Goal: Use online tool/utility: Utilize a website feature to perform a specific function

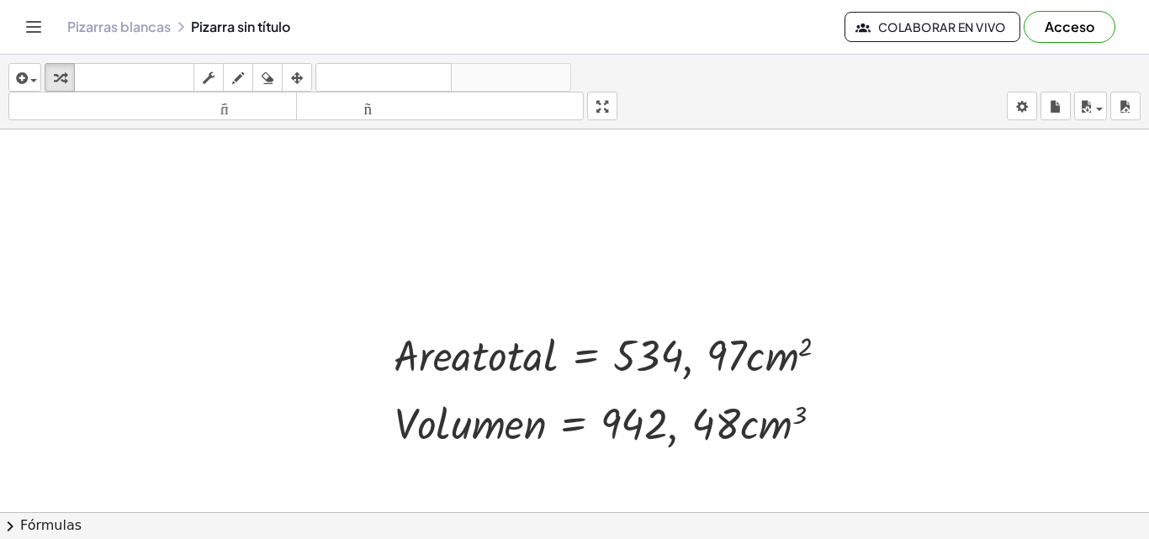
scroll to position [140, 0]
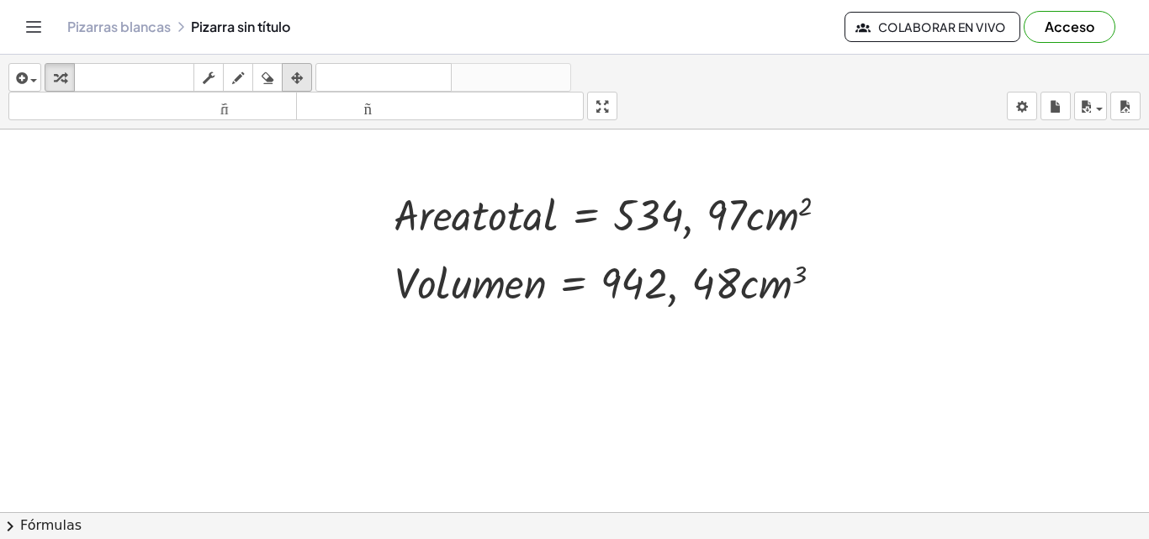
click at [298, 80] on icon "button" at bounding box center [297, 78] width 12 height 20
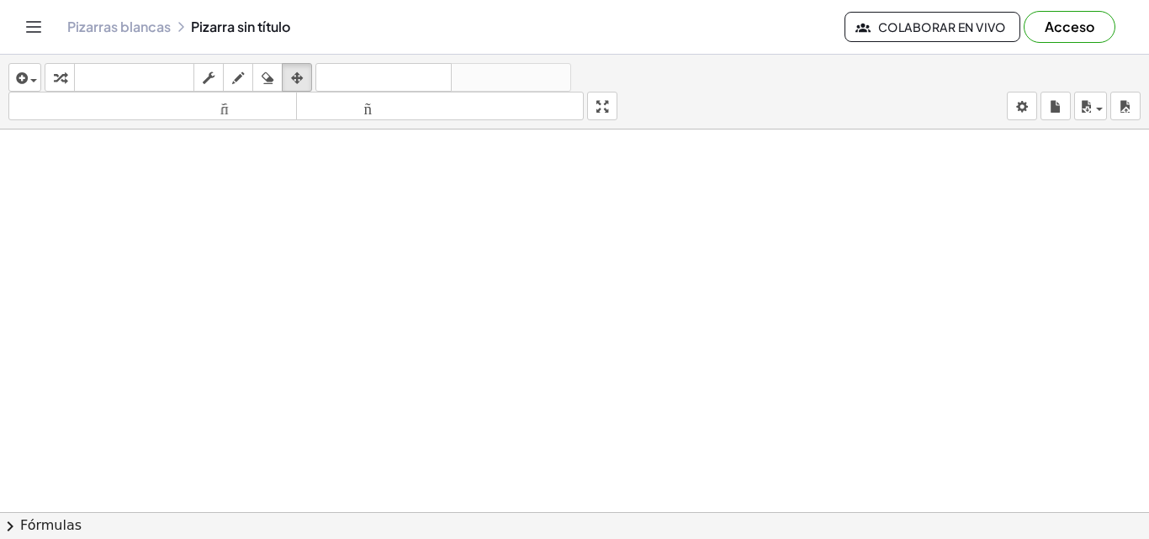
click at [366, 188] on div at bounding box center [574, 438] width 1149 height 898
click at [63, 74] on icon "button" at bounding box center [60, 78] width 12 height 20
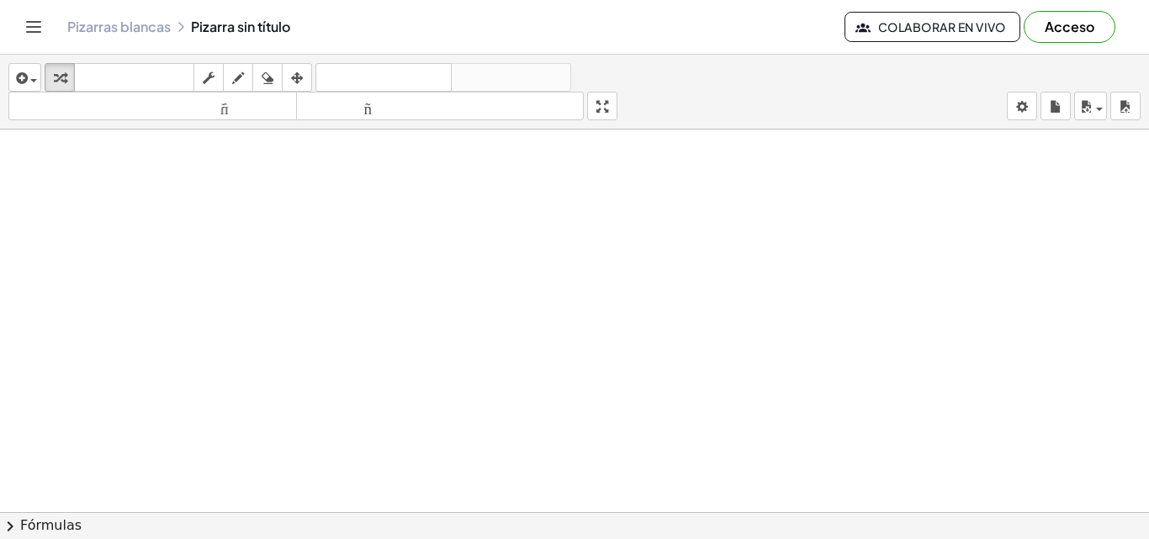
click at [323, 177] on div at bounding box center [574, 438] width 1149 height 898
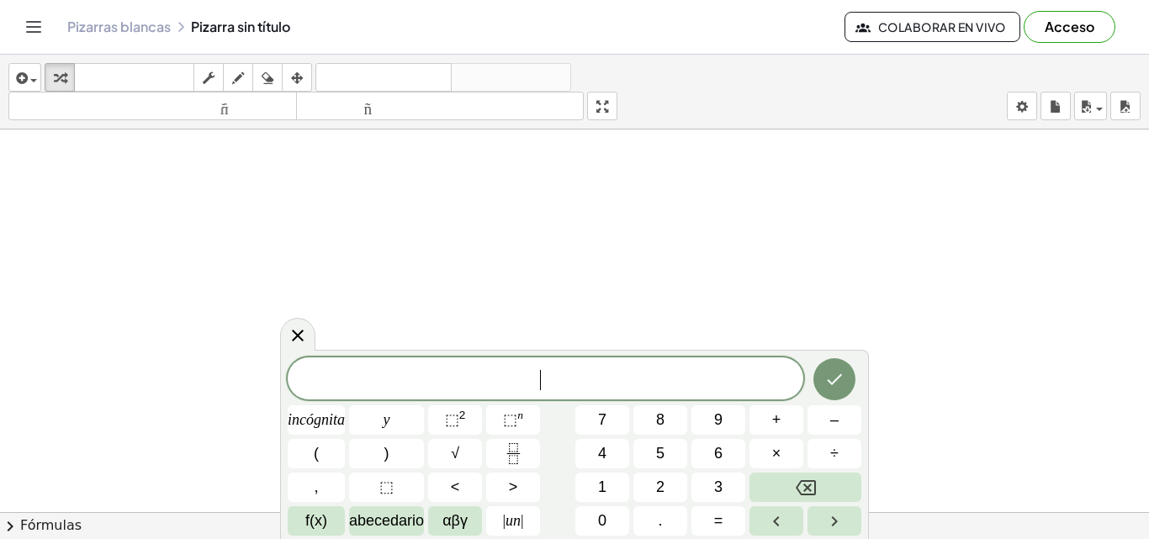
click at [323, 177] on div at bounding box center [574, 438] width 1149 height 898
click at [454, 415] on font "⬚" at bounding box center [452, 419] width 14 height 17
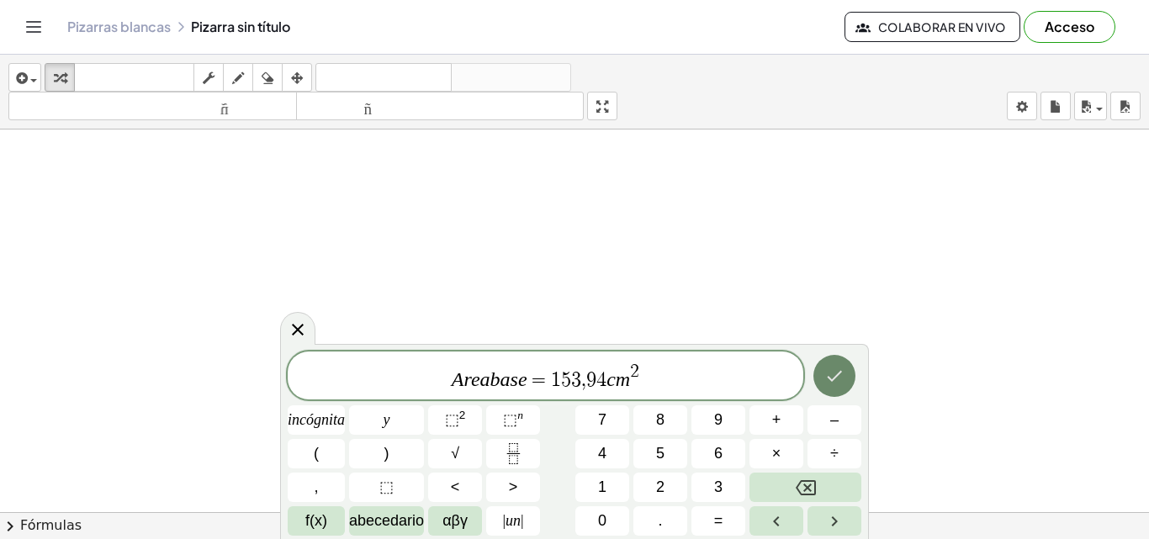
click at [835, 382] on icon "Hecho" at bounding box center [834, 376] width 20 height 20
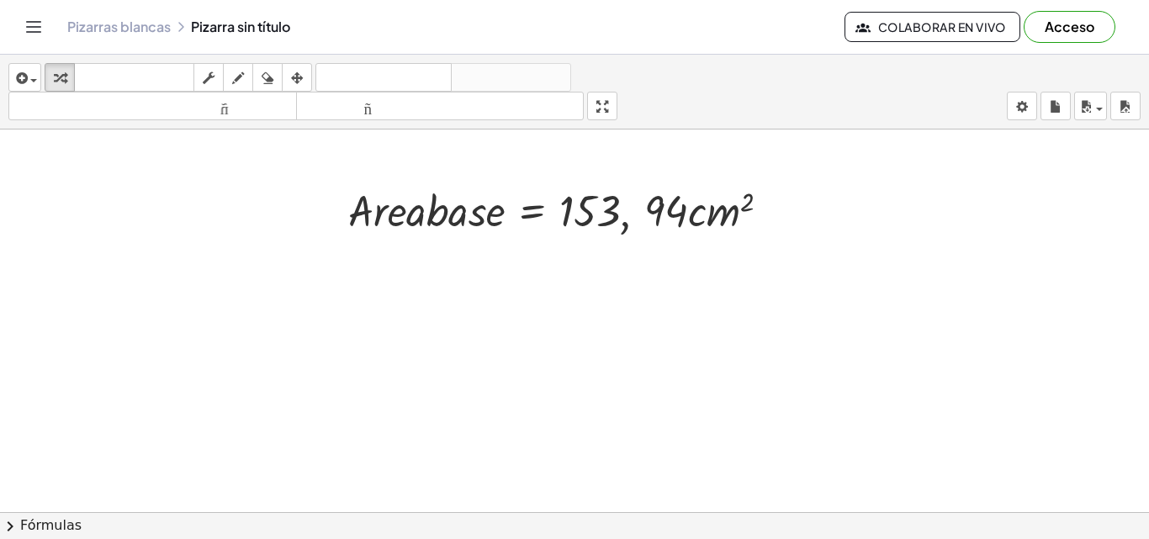
click at [372, 270] on div at bounding box center [574, 438] width 1149 height 898
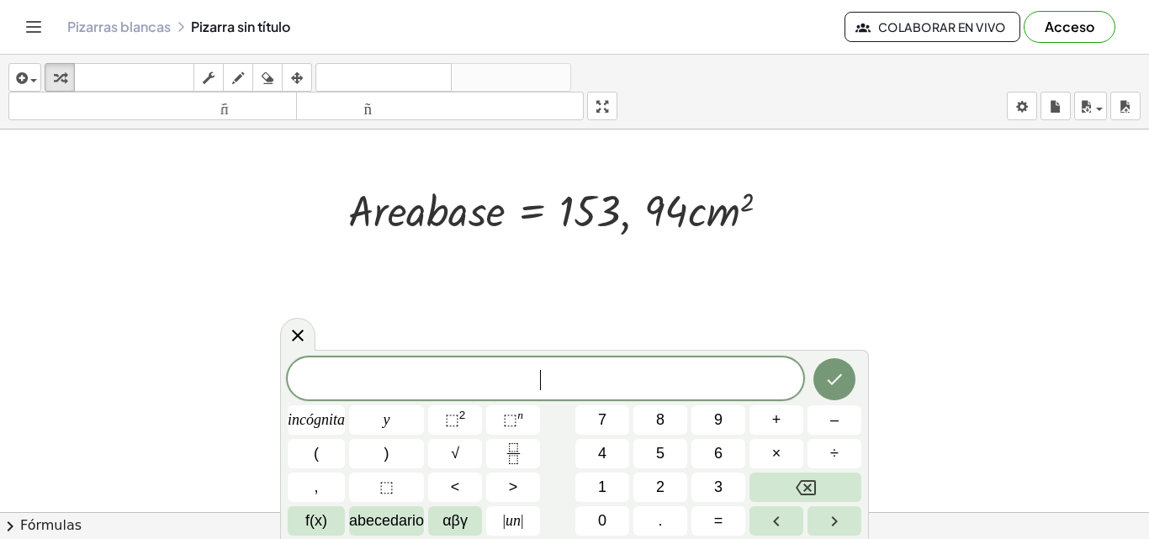
click at [372, 270] on div at bounding box center [574, 438] width 1149 height 898
click at [517, 425] on font "⬚" at bounding box center [510, 419] width 14 height 17
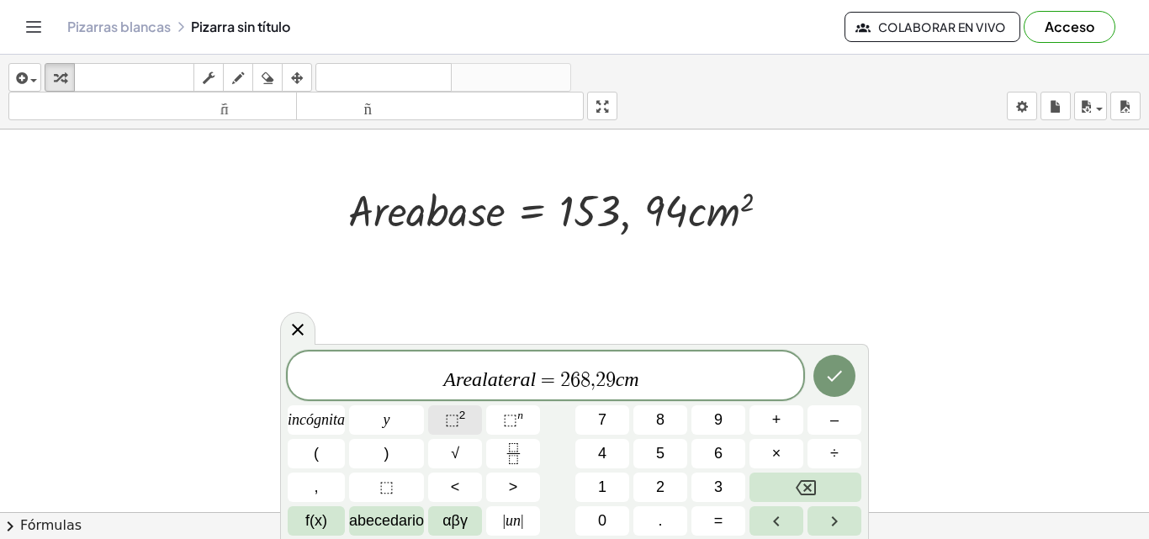
click at [475, 415] on button "⬚ 2" at bounding box center [455, 419] width 54 height 29
click at [671, 496] on button "2" at bounding box center [660, 487] width 54 height 29
click at [834, 378] on icon "Hecho" at bounding box center [834, 376] width 15 height 11
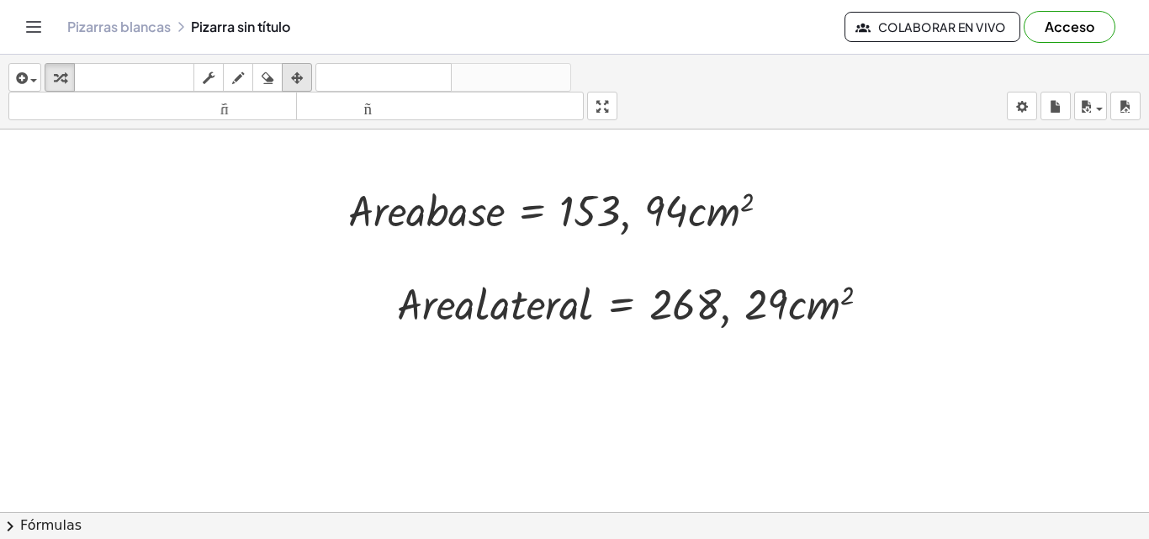
click at [298, 68] on icon "button" at bounding box center [297, 78] width 12 height 20
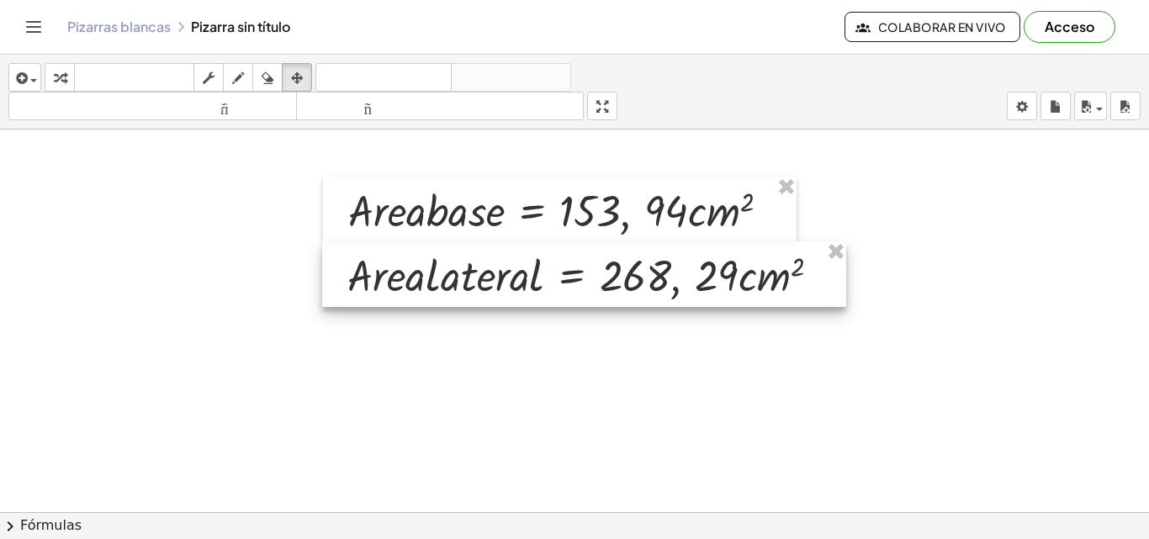
drag, startPoint x: 547, startPoint y: 309, endPoint x: 527, endPoint y: 288, distance: 29.1
click at [527, 288] on div at bounding box center [584, 274] width 524 height 66
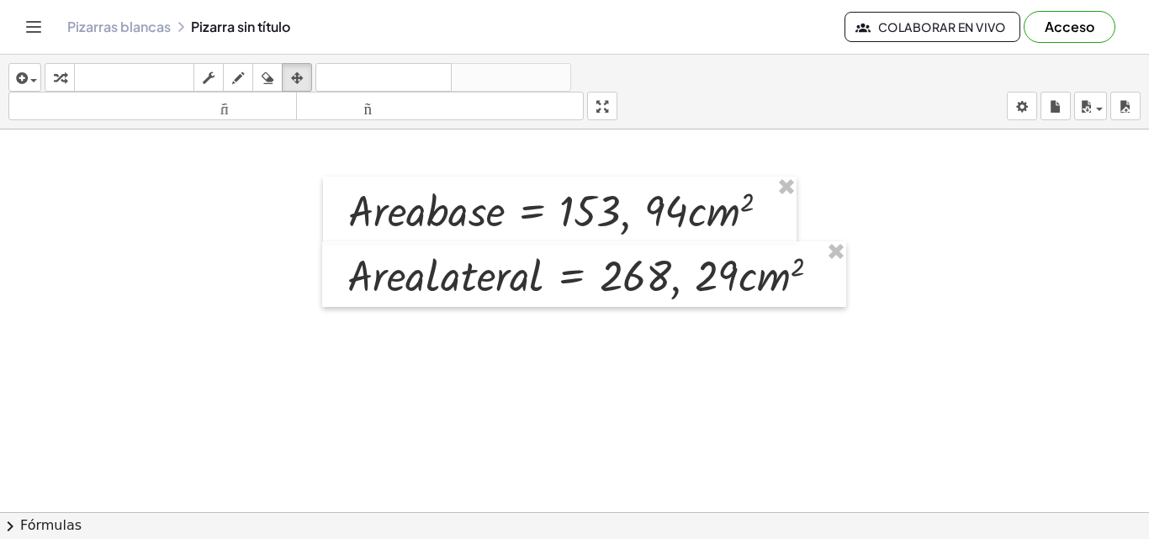
scroll to position [207, 0]
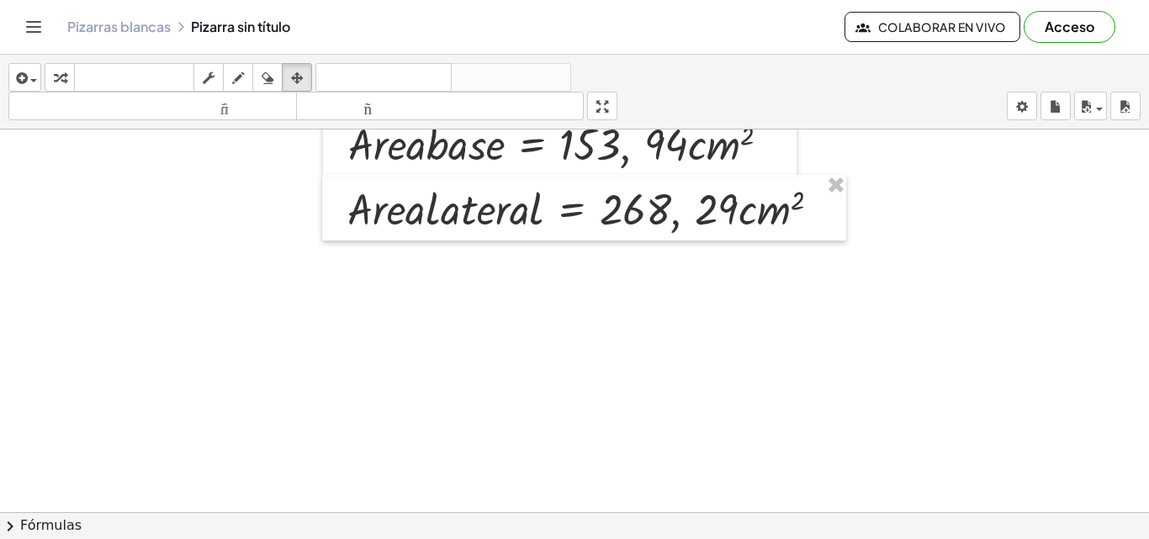
click at [389, 294] on div at bounding box center [574, 372] width 1149 height 898
click at [438, 267] on div at bounding box center [574, 372] width 1149 height 898
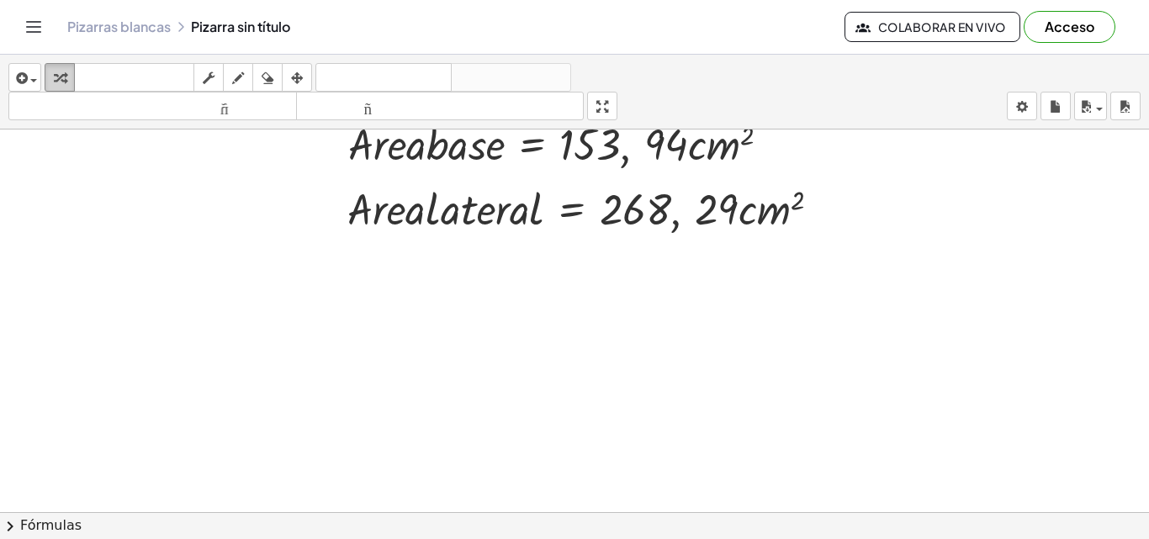
click at [68, 78] on div "button" at bounding box center [60, 77] width 22 height 20
click at [378, 256] on div at bounding box center [574, 372] width 1149 height 898
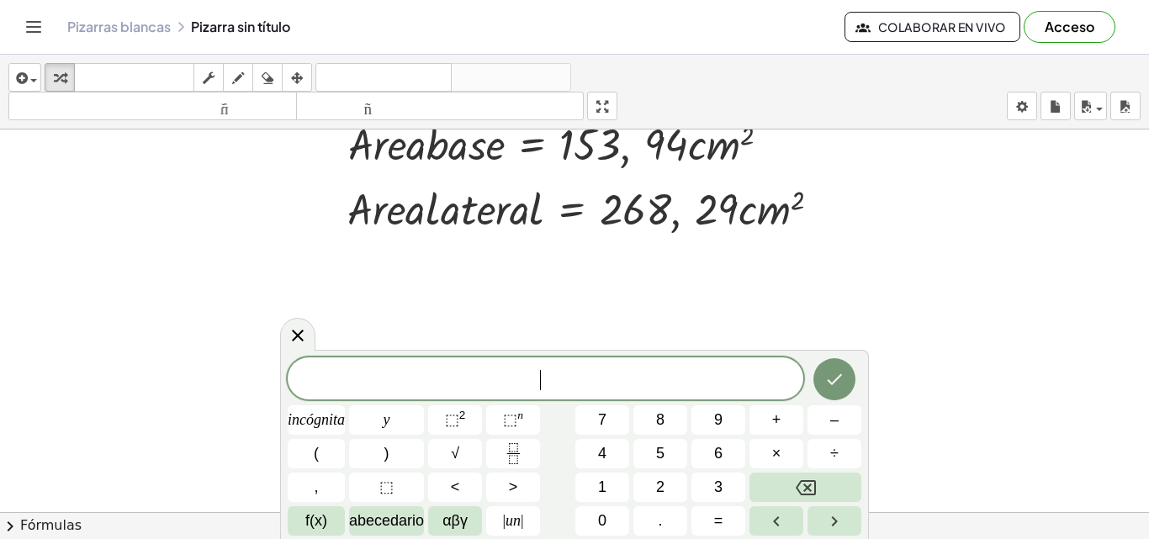
click at [378, 256] on div at bounding box center [574, 372] width 1149 height 898
click at [465, 416] on font "2" at bounding box center [462, 415] width 7 height 13
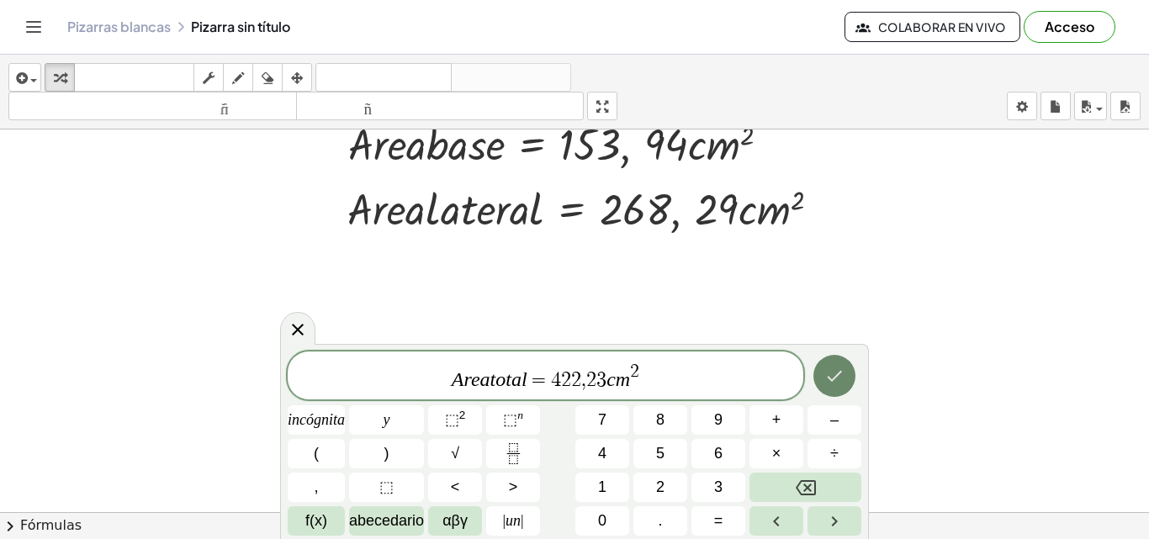
click at [827, 383] on icon "Hecho" at bounding box center [834, 376] width 20 height 20
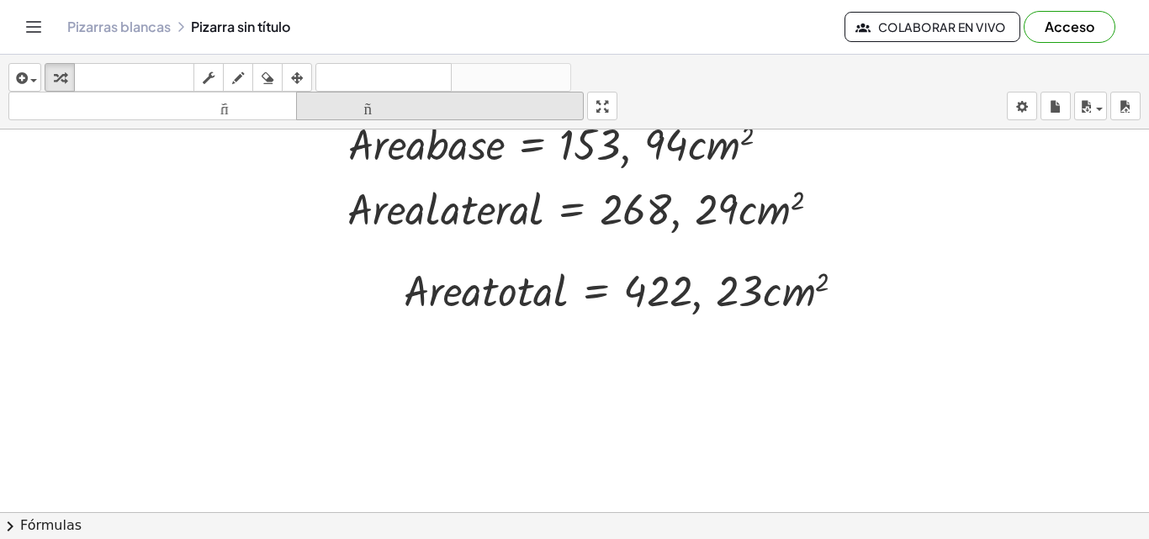
click at [303, 92] on button "tamaño_del_formato más grande" at bounding box center [440, 106] width 288 height 29
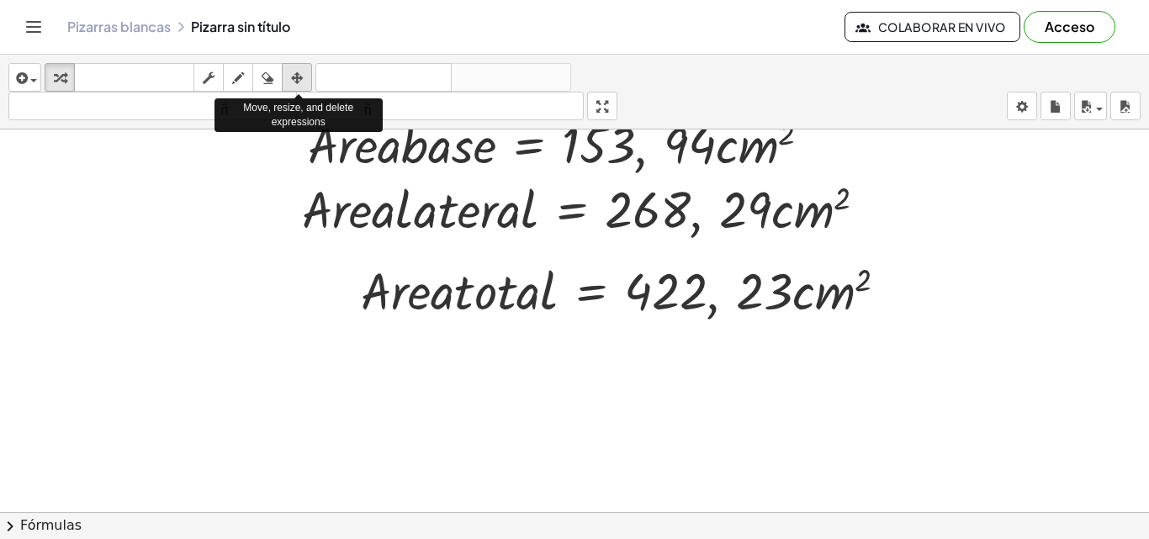
click at [303, 81] on icon "button" at bounding box center [297, 78] width 12 height 20
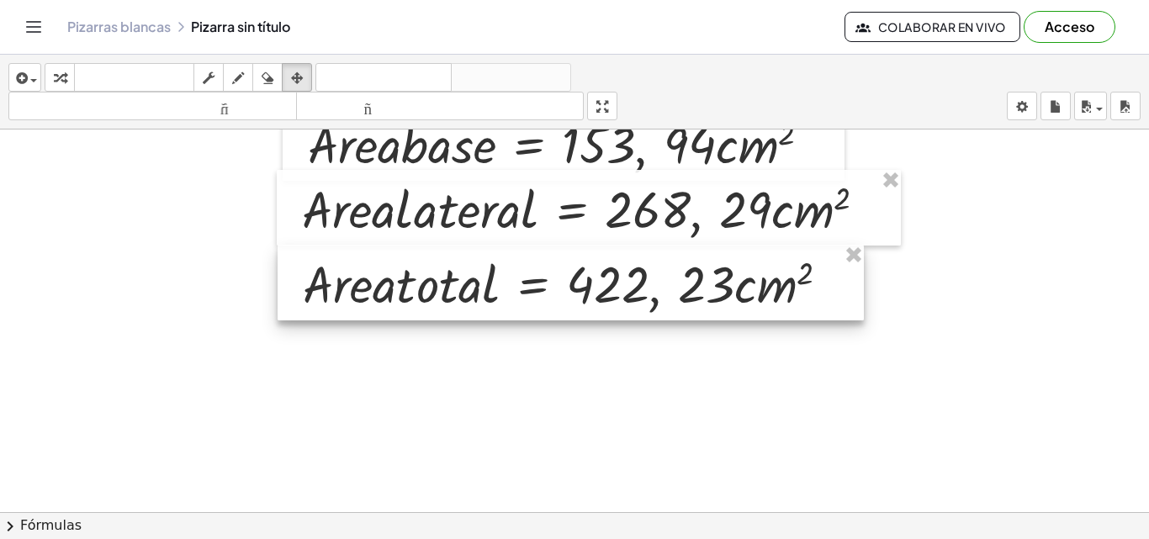
drag, startPoint x: 572, startPoint y: 272, endPoint x: 514, endPoint y: 266, distance: 58.4
click at [514, 266] on div at bounding box center [570, 283] width 586 height 76
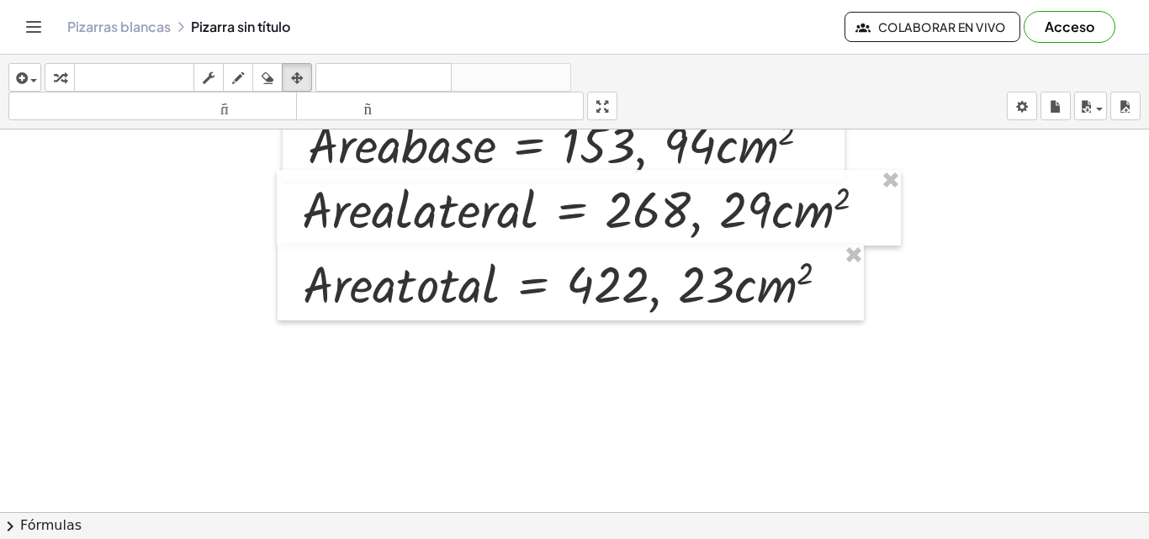
click at [374, 351] on div at bounding box center [574, 372] width 1149 height 898
click at [60, 80] on icon "button" at bounding box center [60, 78] width 12 height 20
click at [347, 340] on div at bounding box center [574, 372] width 1149 height 898
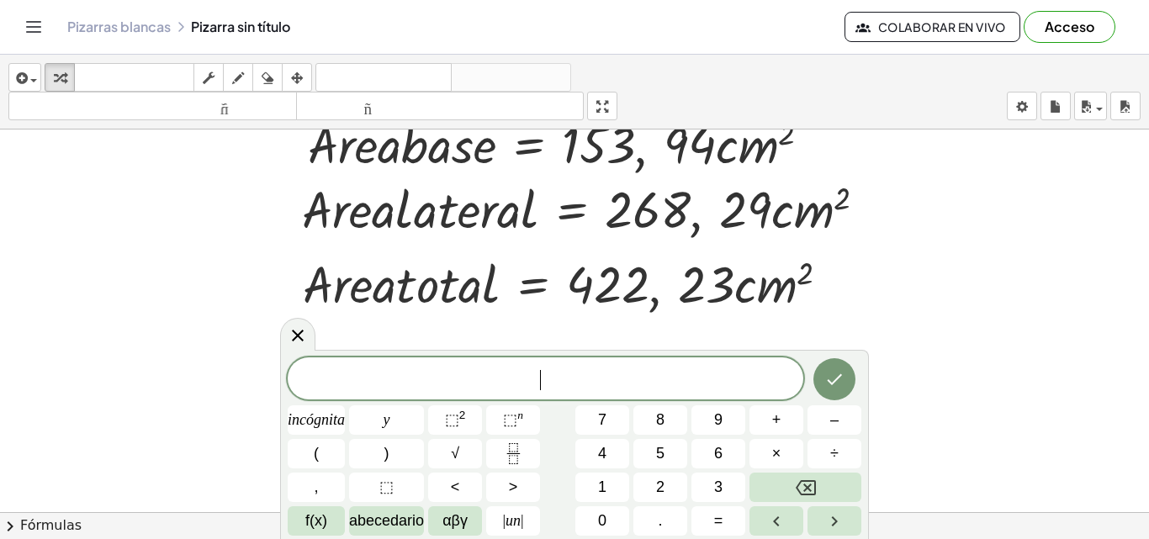
click at [347, 340] on div at bounding box center [574, 372] width 1149 height 898
click at [520, 420] on font "n" at bounding box center [520, 415] width 6 height 13
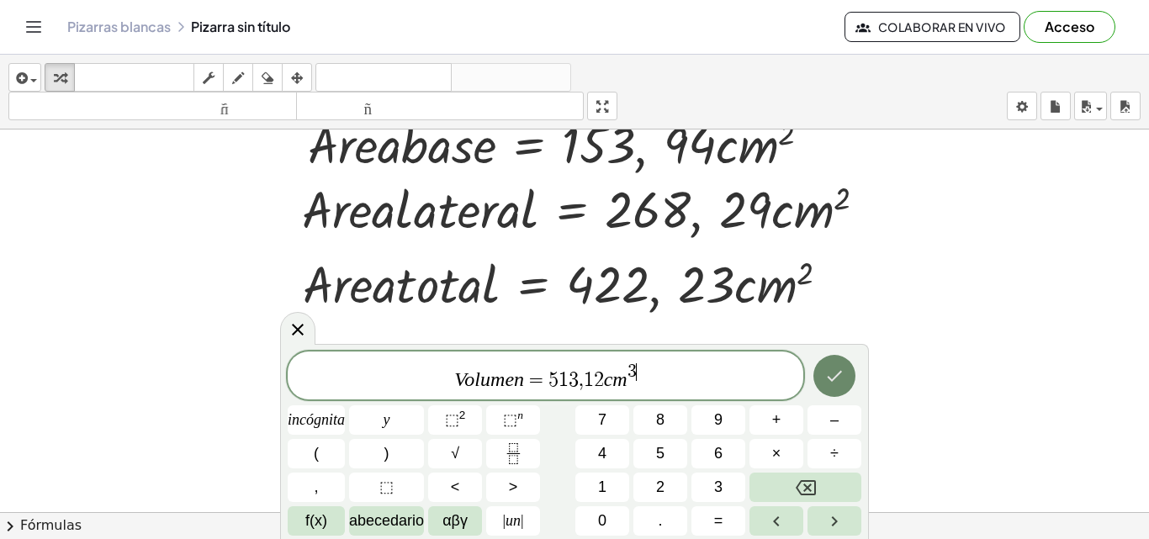
click at [835, 372] on icon "Hecho" at bounding box center [834, 376] width 20 height 20
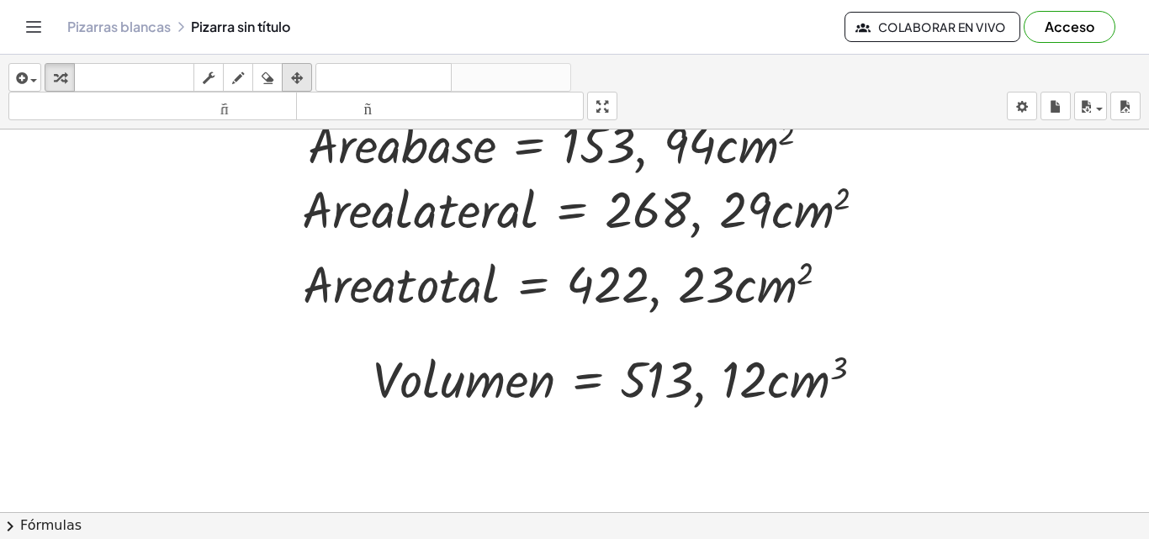
click at [289, 72] on div "button" at bounding box center [297, 77] width 22 height 20
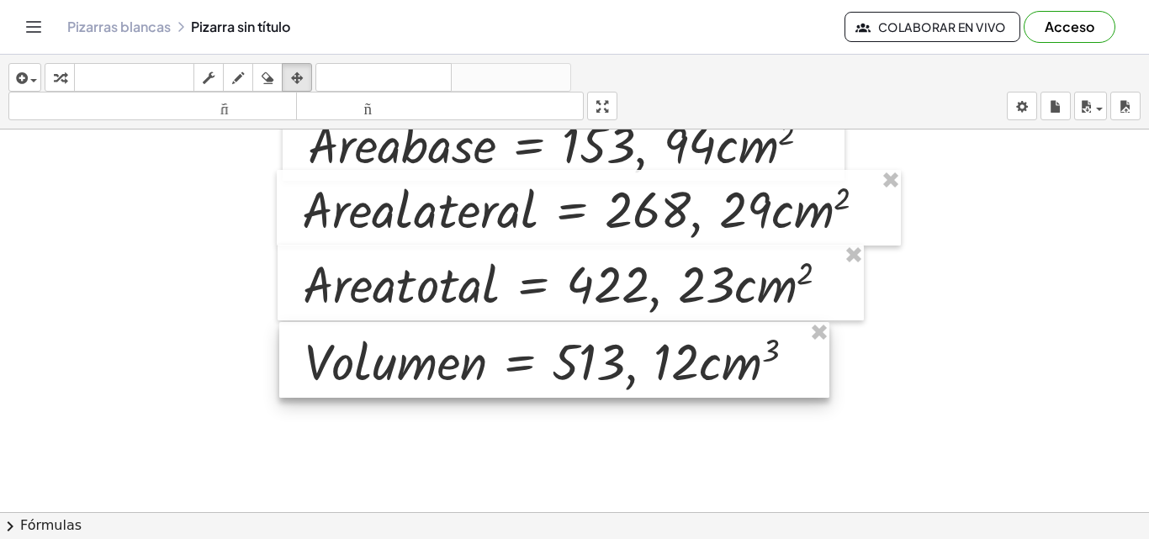
drag, startPoint x: 532, startPoint y: 388, endPoint x: 464, endPoint y: 370, distance: 70.4
click at [464, 370] on div at bounding box center [554, 360] width 550 height 76
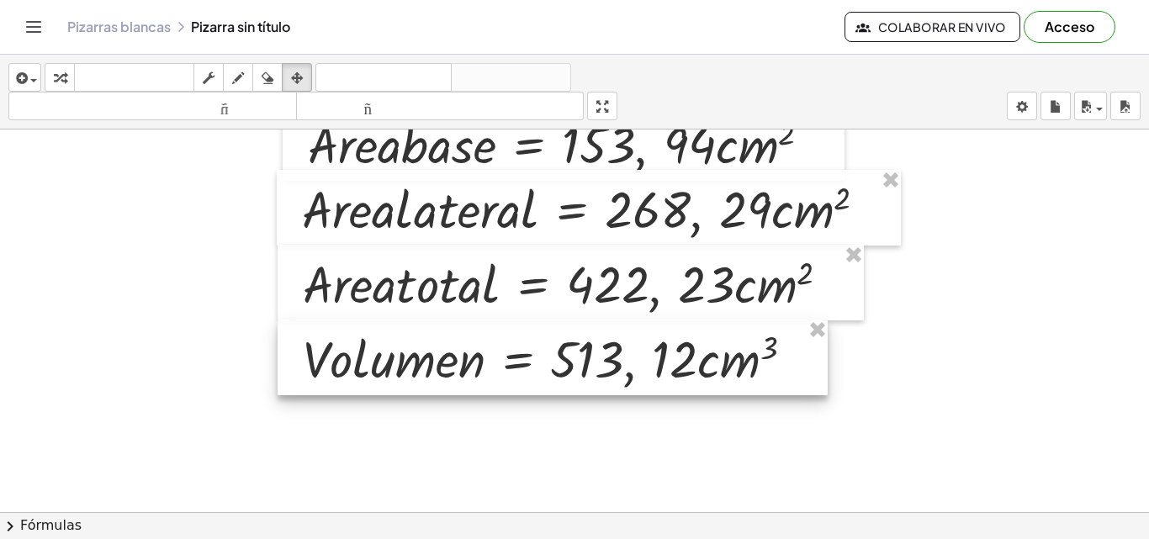
click at [462, 367] on div at bounding box center [552, 358] width 550 height 76
click at [55, 72] on icon "button" at bounding box center [60, 78] width 12 height 20
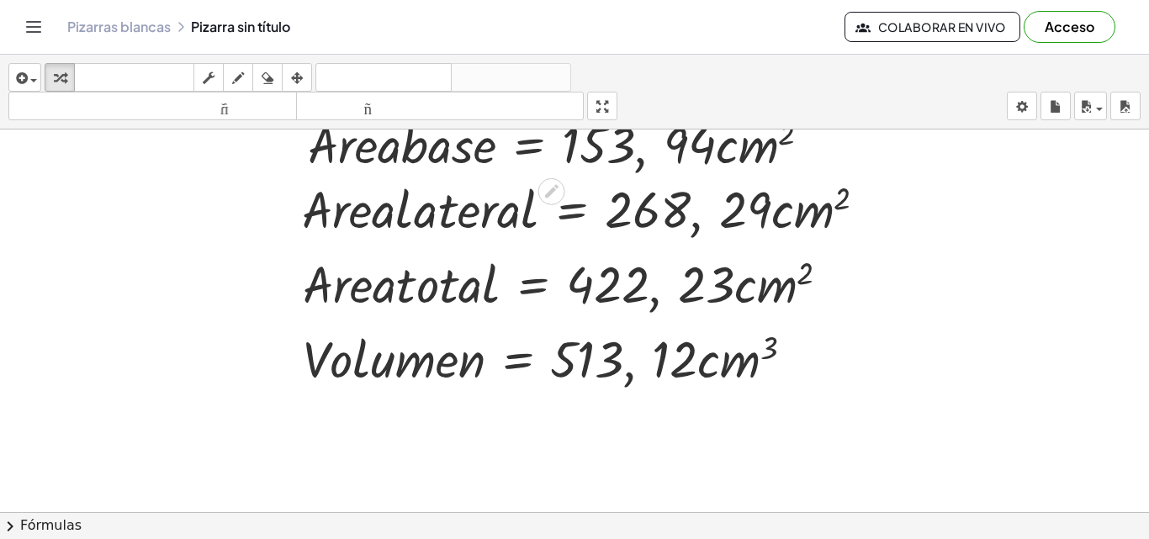
click at [615, 182] on div "insertar Seleccione uno: Expresión matemática Función Texto Vídeo de YouTube Gr…" at bounding box center [574, 297] width 1149 height 484
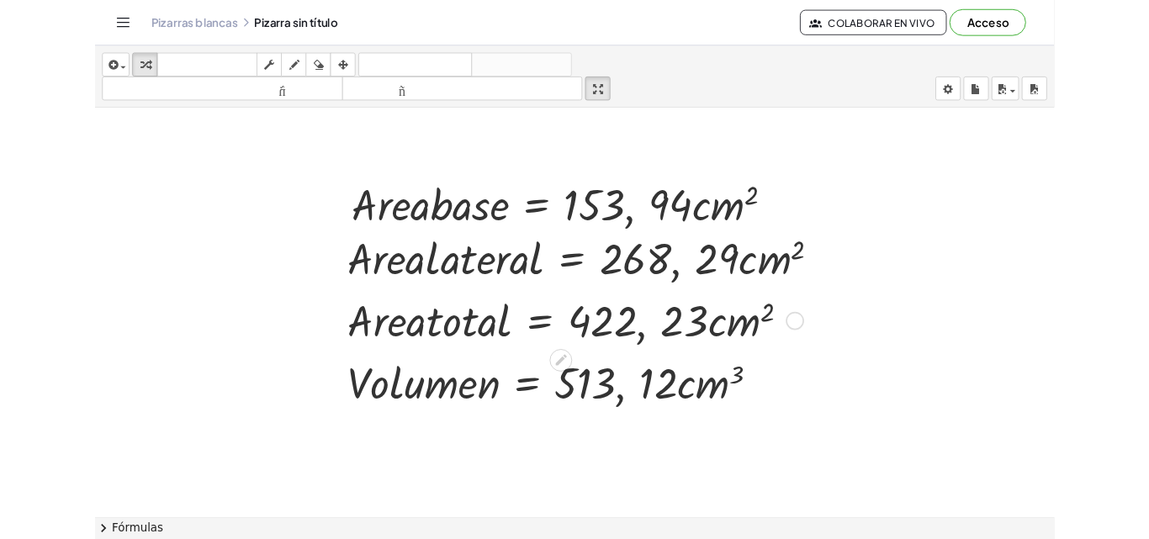
scroll to position [66, 0]
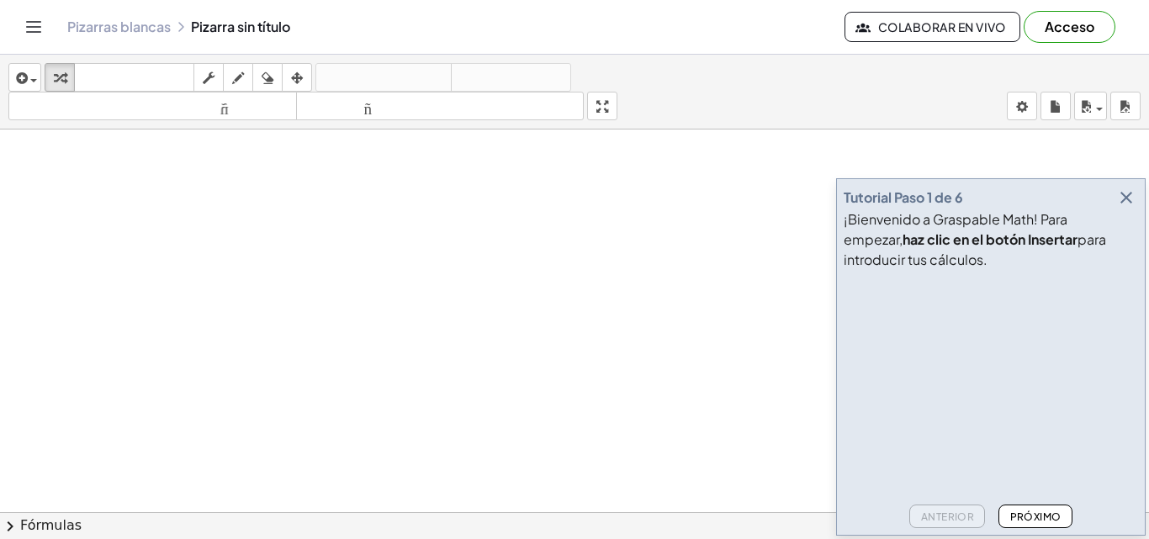
click at [1114, 196] on button "button" at bounding box center [1126, 198] width 24 height 24
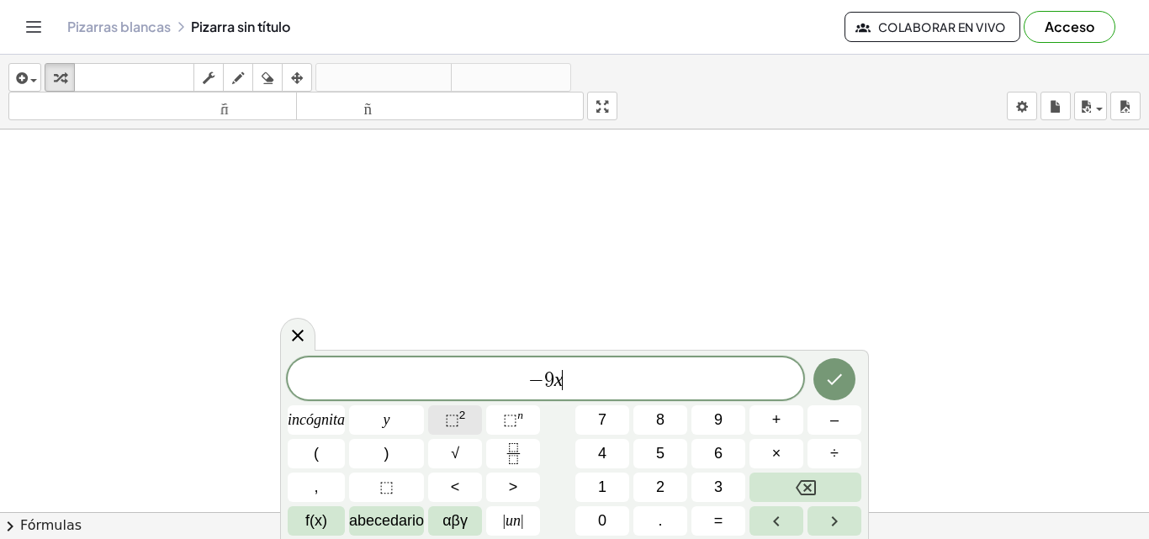
click at [464, 406] on button "⬚ 2" at bounding box center [455, 419] width 54 height 29
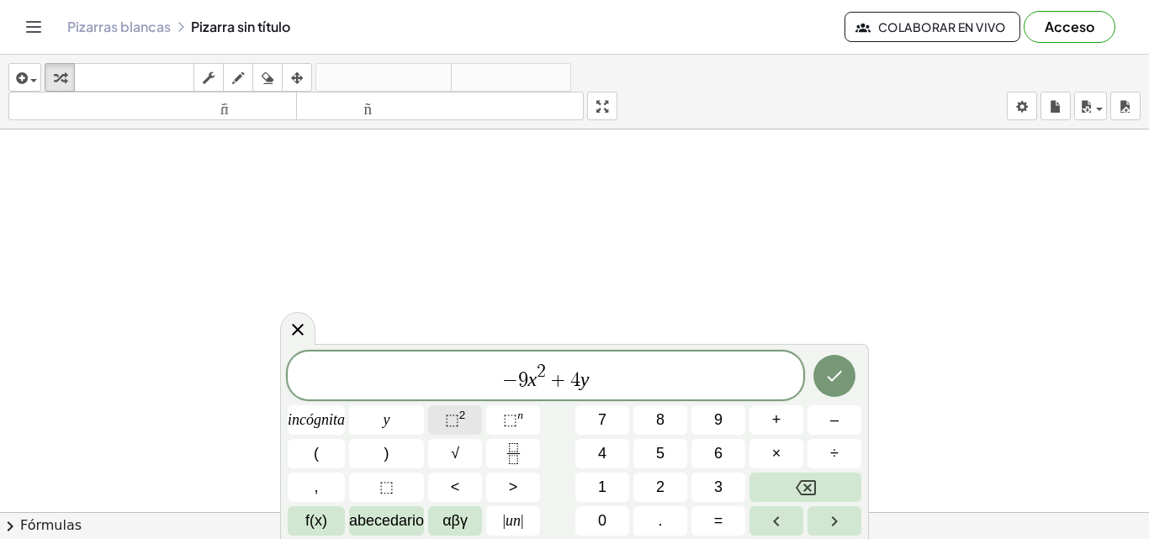
click at [468, 420] on button "⬚ 2" at bounding box center [455, 419] width 54 height 29
click at [845, 373] on button "Hecho" at bounding box center [834, 376] width 42 height 42
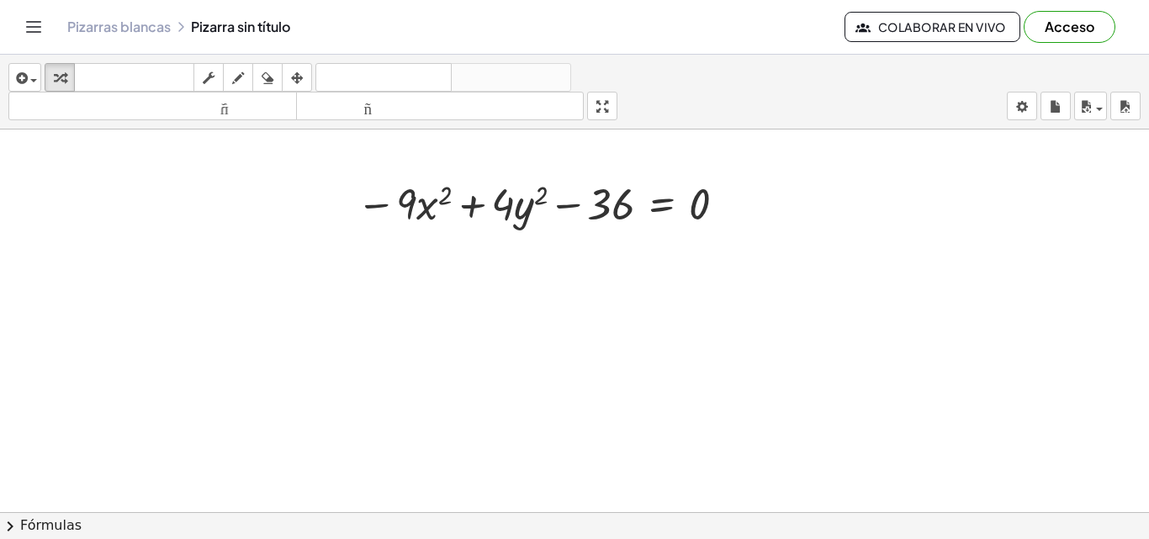
scroll to position [140, 0]
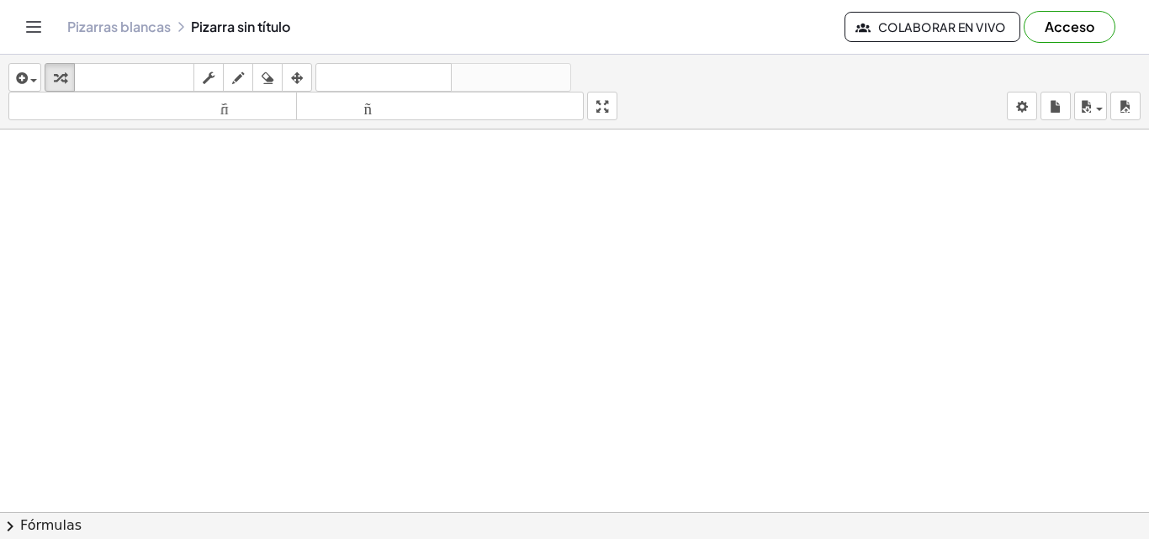
click at [428, 227] on div at bounding box center [574, 438] width 1149 height 898
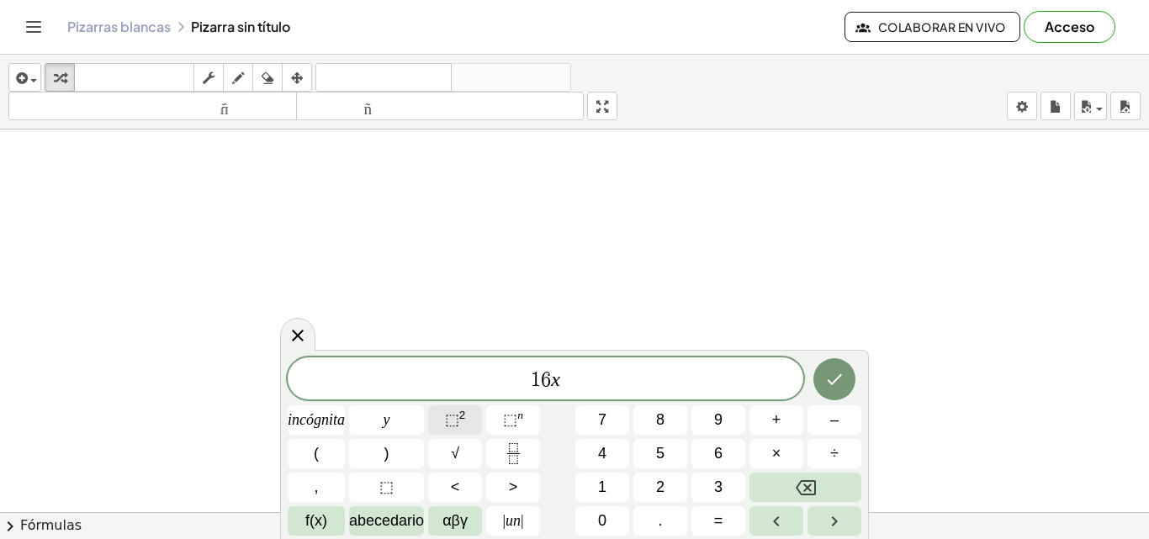
click at [451, 415] on font "⬚" at bounding box center [452, 419] width 14 height 17
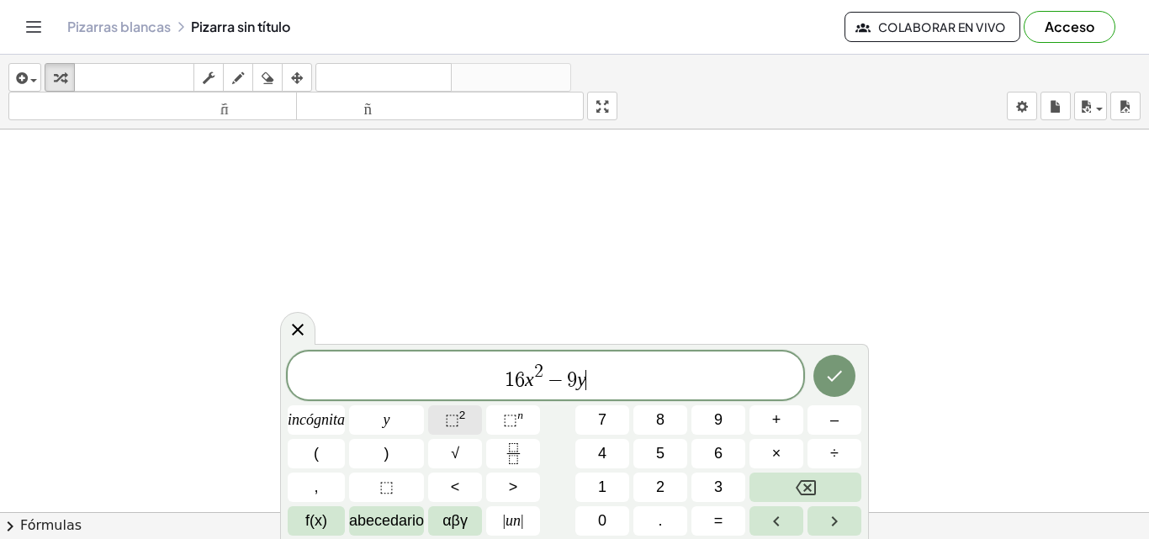
click at [453, 421] on font "⬚" at bounding box center [452, 419] width 14 height 17
click at [843, 378] on icon "Hecho" at bounding box center [834, 376] width 20 height 20
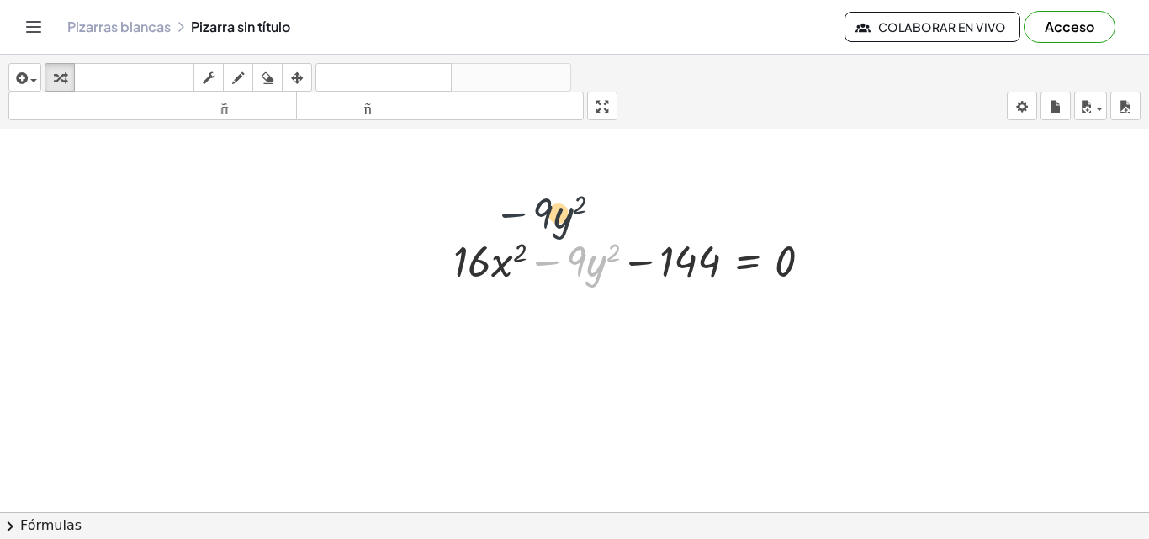
drag, startPoint x: 563, startPoint y: 277, endPoint x: 528, endPoint y: 228, distance: 60.4
click at [528, 228] on div "− · 9 · y 2 + · 16 · x 2 − · 9 · y 2 − 144 = 0" at bounding box center [632, 260] width 409 height 66
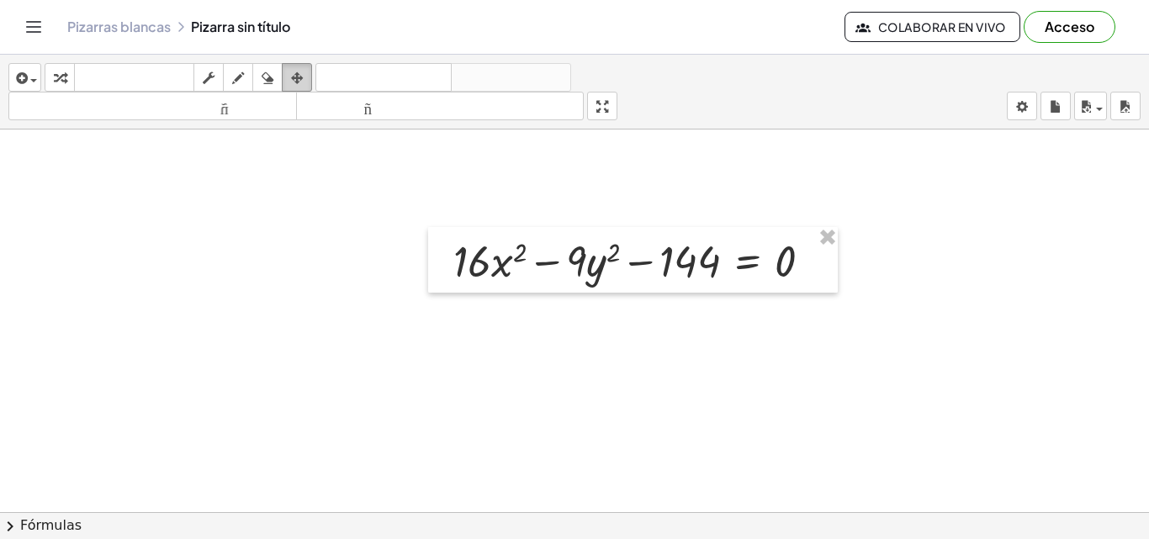
click at [306, 79] on div "button" at bounding box center [297, 77] width 22 height 20
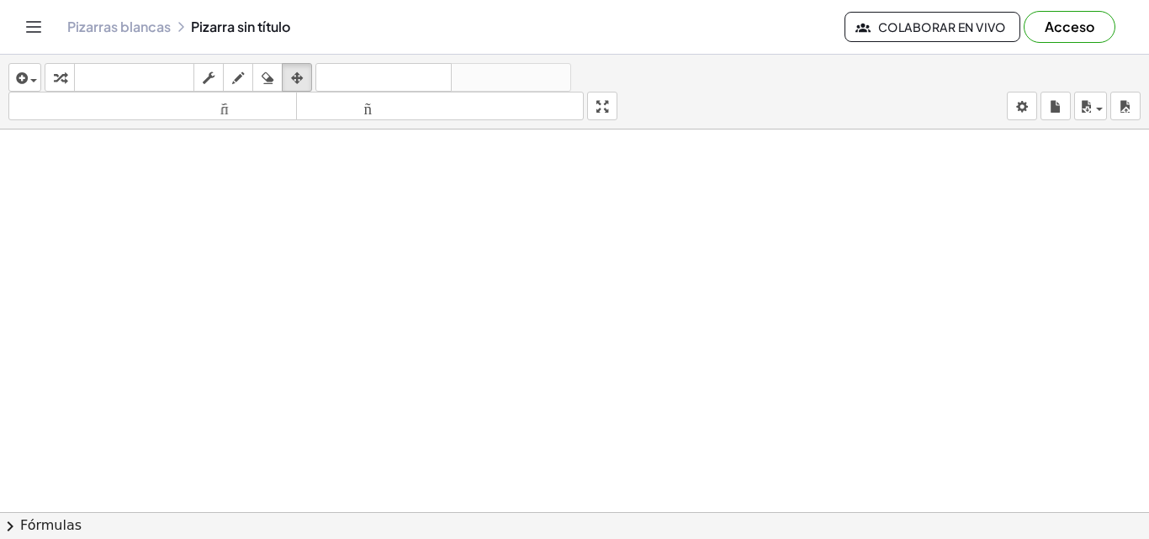
click at [415, 188] on div at bounding box center [574, 438] width 1149 height 898
click at [61, 83] on icon "button" at bounding box center [60, 78] width 12 height 20
click at [357, 177] on div at bounding box center [574, 438] width 1149 height 898
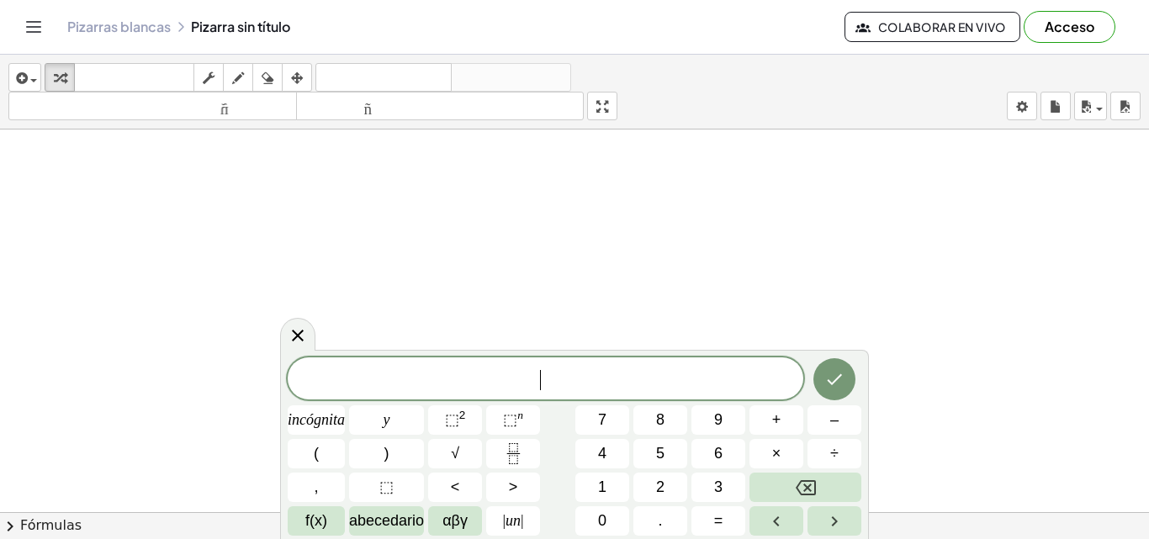
click at [357, 177] on div at bounding box center [574, 438] width 1149 height 898
click at [463, 414] on font "2" at bounding box center [462, 415] width 7 height 13
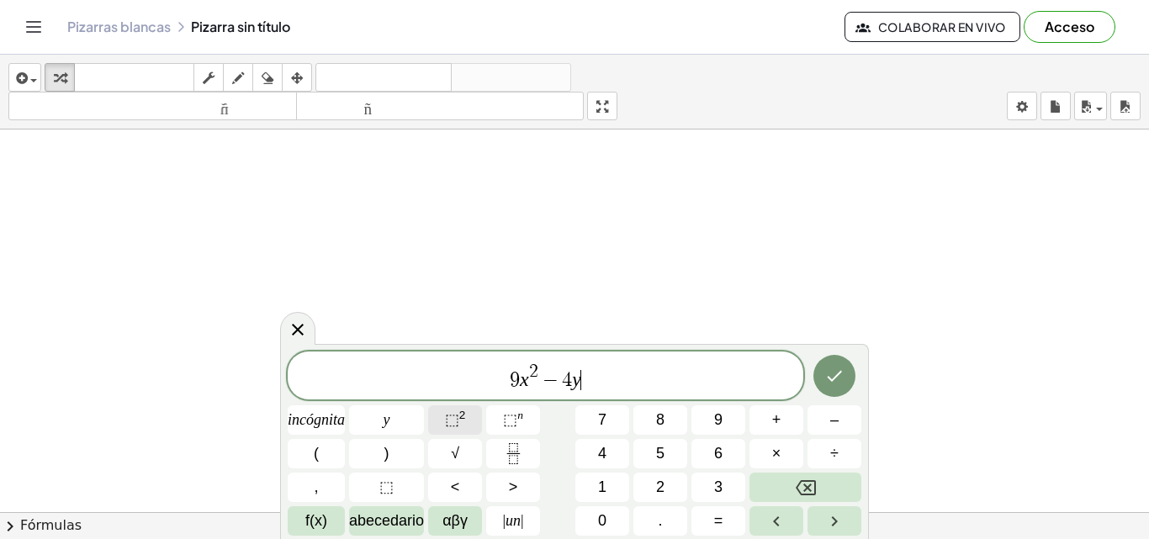
click at [452, 420] on font "⬚" at bounding box center [452, 419] width 14 height 17
click at [843, 368] on icon "Hecho" at bounding box center [834, 376] width 20 height 20
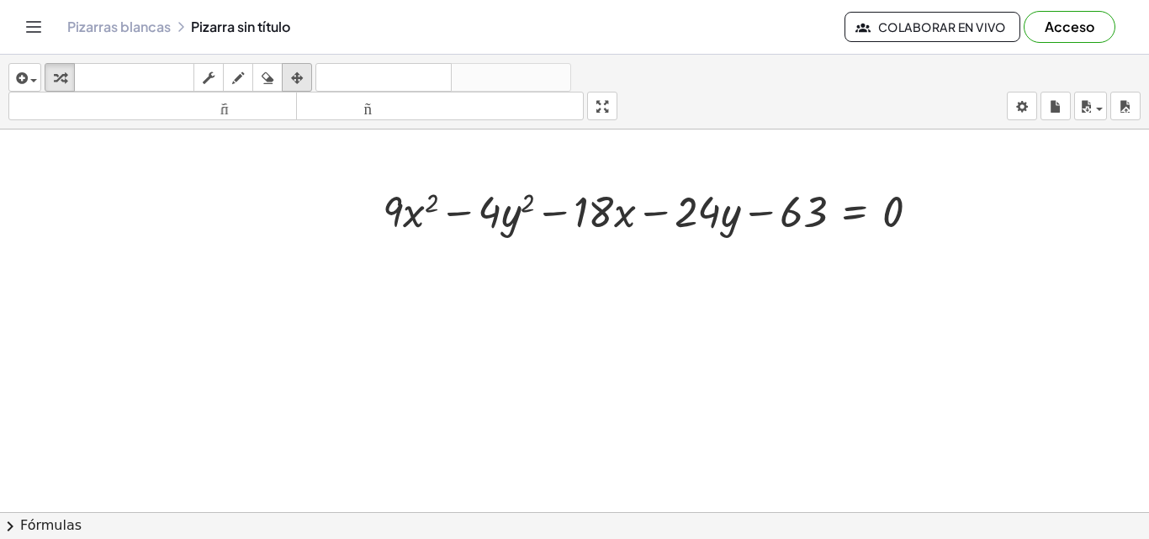
click at [297, 69] on icon "button" at bounding box center [297, 78] width 12 height 20
click at [69, 78] on div "button" at bounding box center [60, 77] width 22 height 20
click at [458, 292] on div at bounding box center [574, 438] width 1149 height 898
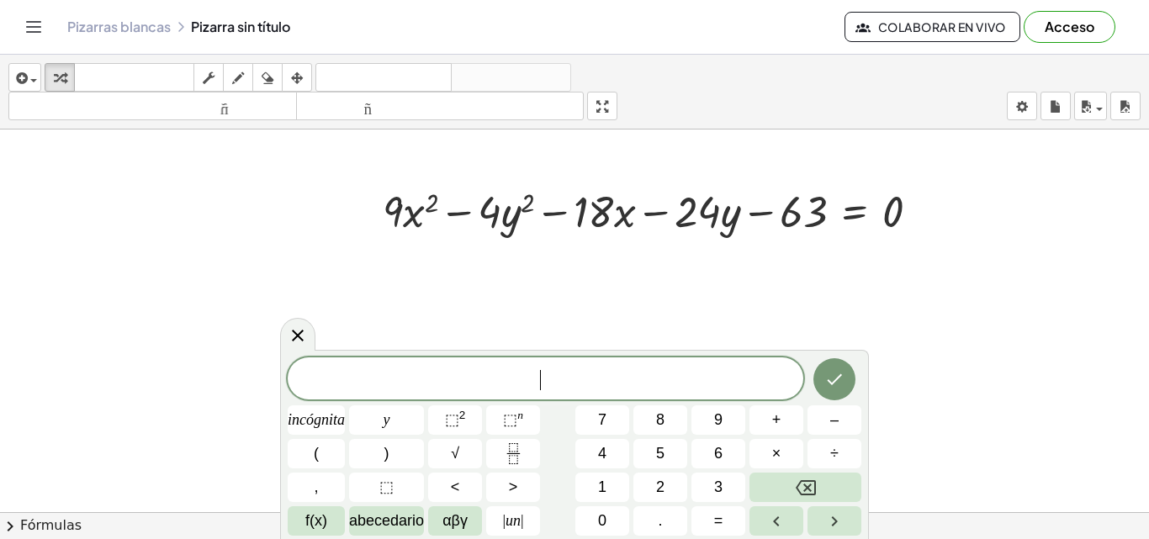
click at [461, 295] on div at bounding box center [574, 438] width 1149 height 898
click at [446, 417] on font "⬚" at bounding box center [452, 419] width 14 height 17
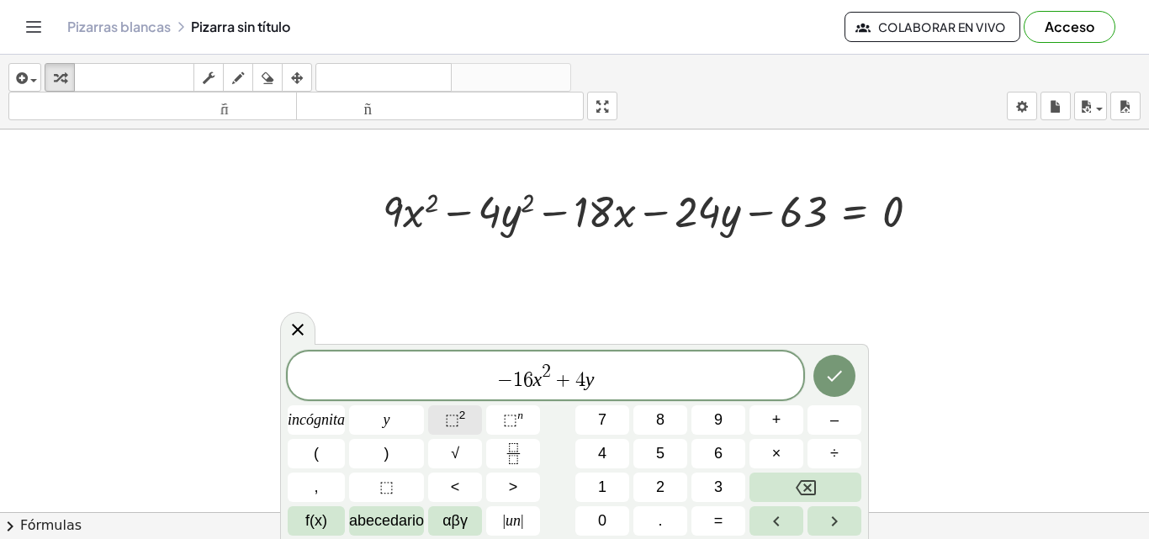
click at [468, 419] on button "⬚ 2" at bounding box center [455, 419] width 54 height 29
click at [825, 368] on icon "Hecho" at bounding box center [834, 376] width 20 height 20
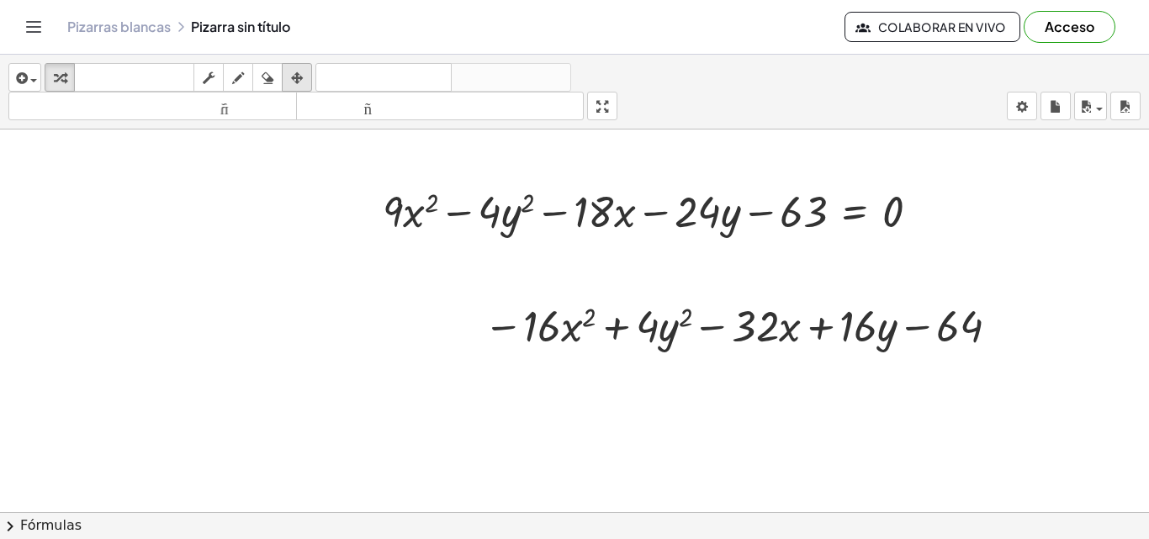
click at [305, 77] on div "button" at bounding box center [297, 77] width 22 height 20
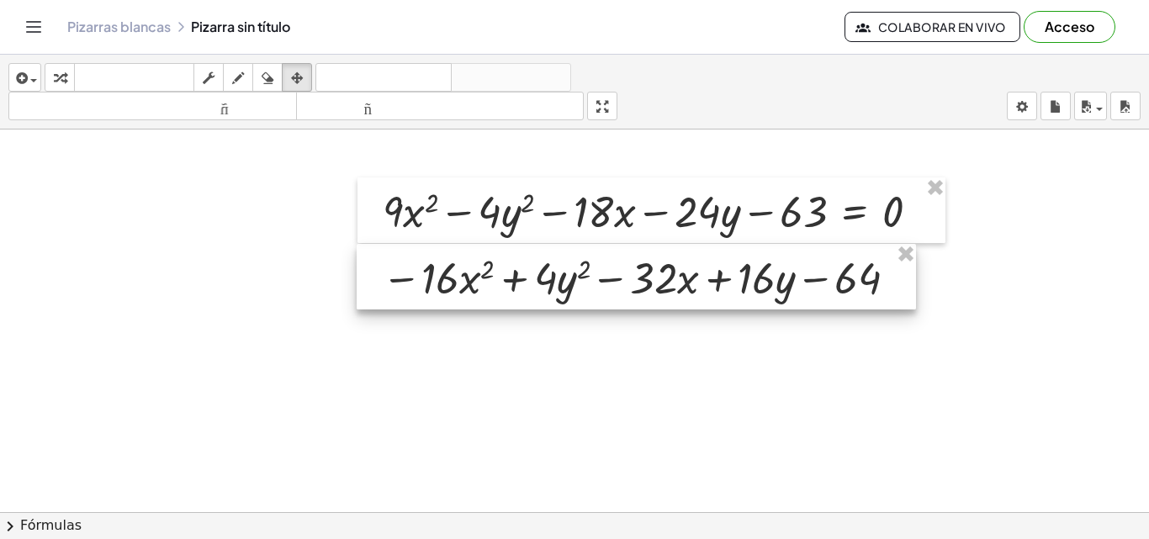
drag, startPoint x: 649, startPoint y: 334, endPoint x: 547, endPoint y: 286, distance: 112.5
click at [547, 286] on div at bounding box center [636, 277] width 559 height 66
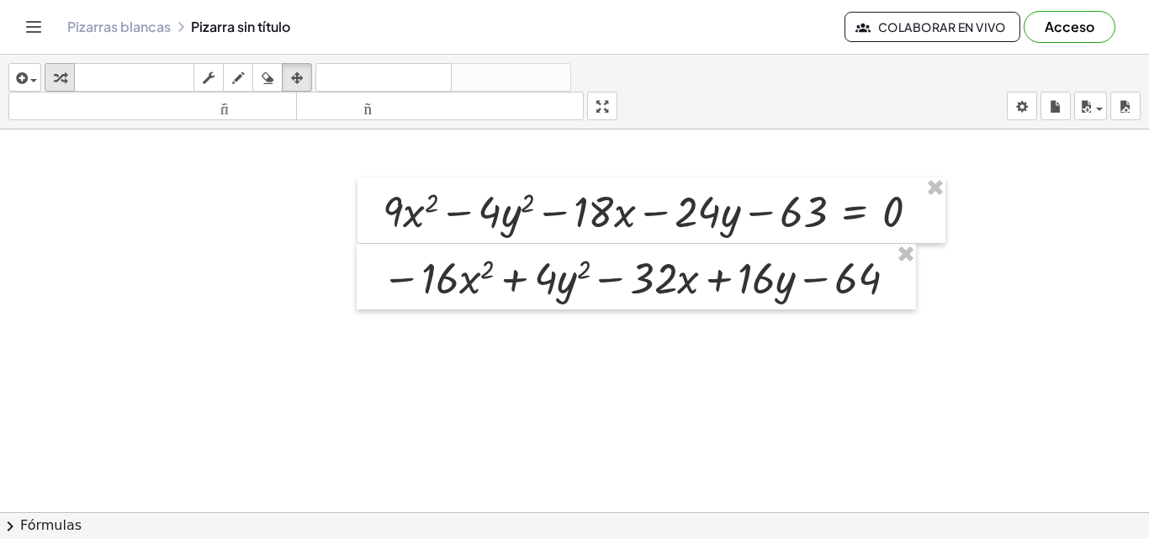
click at [54, 77] on icon "button" at bounding box center [60, 78] width 12 height 20
